Goal: Find specific page/section: Find specific page/section

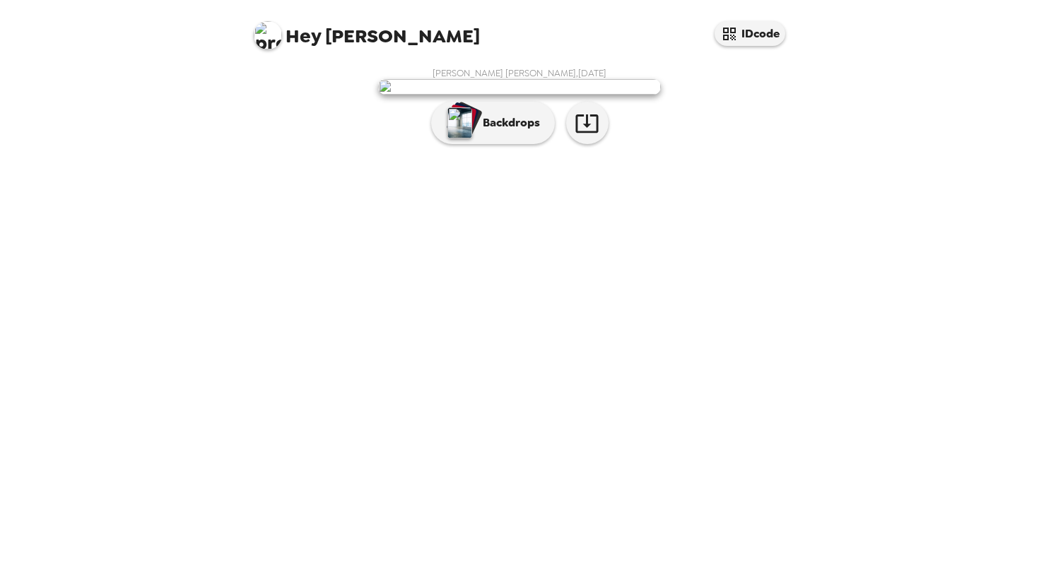
click at [574, 95] on img at bounding box center [519, 87] width 283 height 16
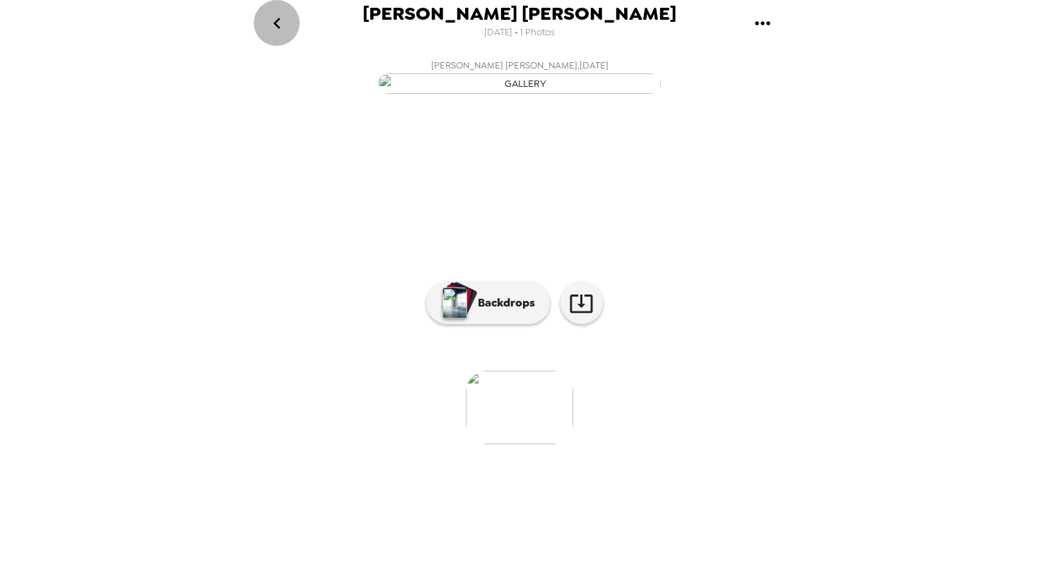
click at [283, 40] on button "go back" at bounding box center [277, 23] width 46 height 46
